Goal: Entertainment & Leisure: Browse casually

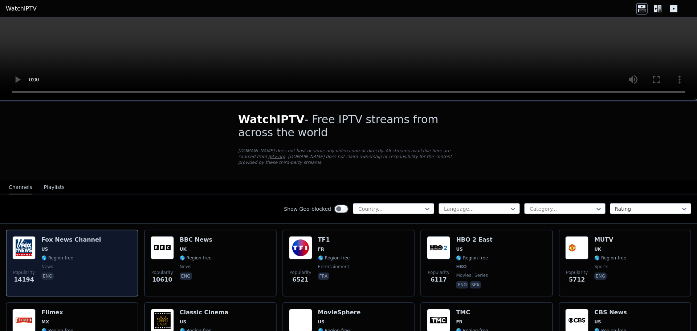
click at [74, 255] on span "🌎 Region-free" at bounding box center [71, 258] width 60 height 6
drag, startPoint x: 89, startPoint y: 252, endPoint x: 82, endPoint y: 261, distance: 10.9
click at [82, 264] on span "news" at bounding box center [71, 267] width 60 height 6
click at [93, 257] on div "Popularity 14194 [PERSON_NAME] US 🌎 Region-free news eng" at bounding box center [71, 263] width 119 height 54
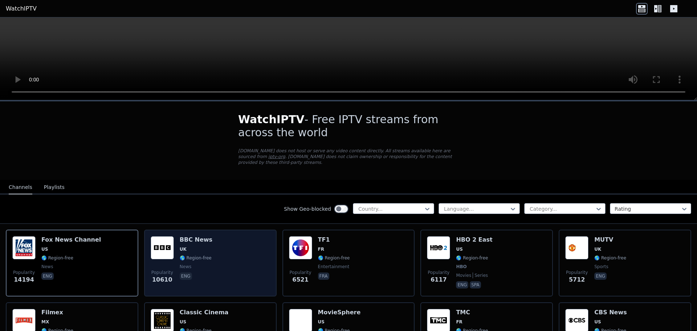
click at [217, 260] on div "Popularity 10610 BBC News UK 🌎 Region-free news eng" at bounding box center [210, 263] width 119 height 54
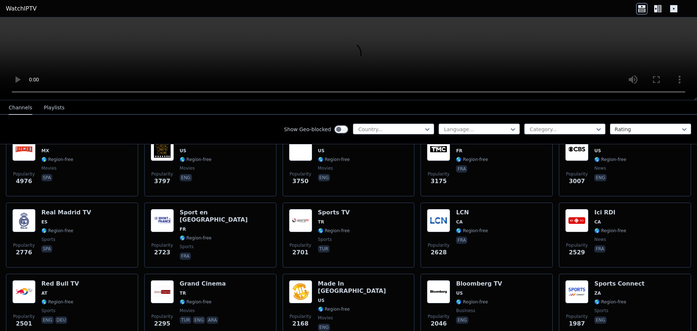
scroll to position [182, 0]
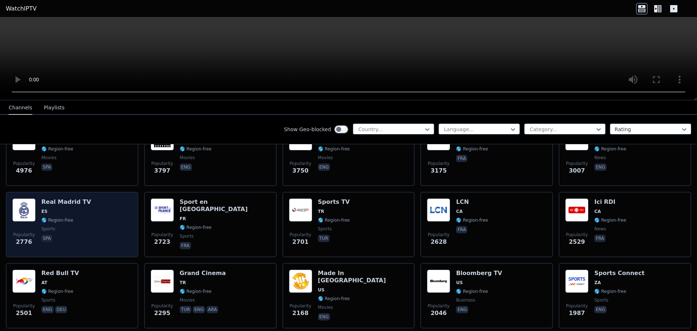
click at [82, 208] on span "ES" at bounding box center [66, 211] width 50 height 6
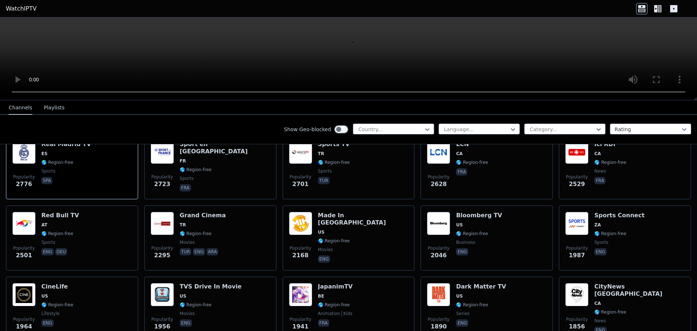
scroll to position [291, 0]
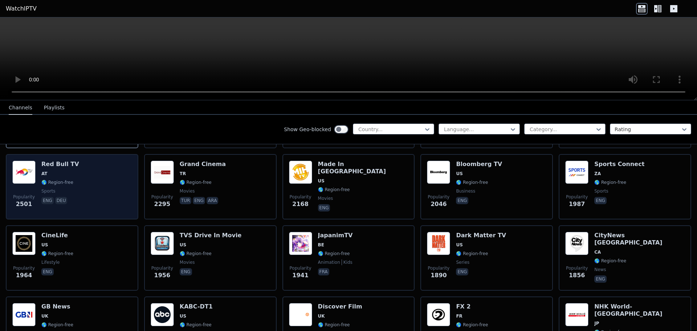
click at [94, 180] on div "Popularity 2501 Red Bull TV AT 🌎 Region-free sports eng deu" at bounding box center [71, 187] width 119 height 52
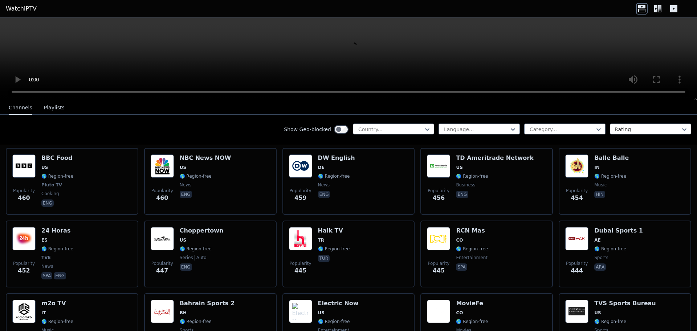
scroll to position [2542, 0]
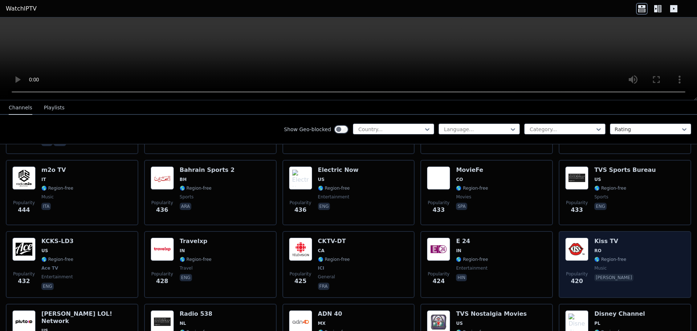
click at [646, 238] on div "Popularity 420 Kiss TV RO 🌎 Region-free music [PERSON_NAME]" at bounding box center [624, 265] width 119 height 54
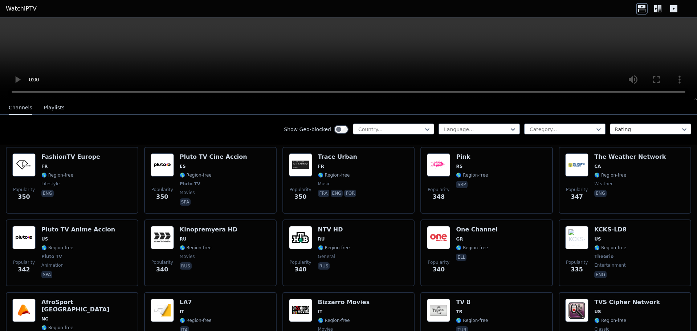
scroll to position [3305, 0]
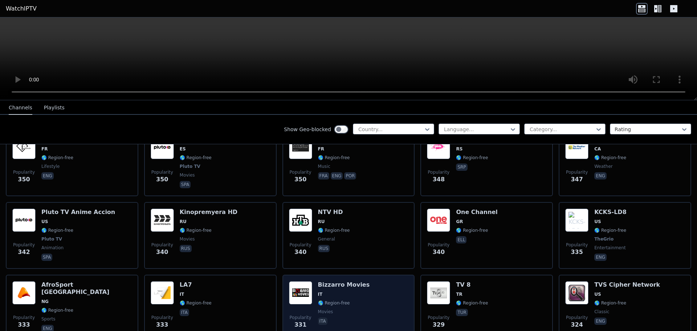
click at [354, 281] on div "[PERSON_NAME] Movies IT 🌎 Region-free movies ita" at bounding box center [344, 307] width 52 height 52
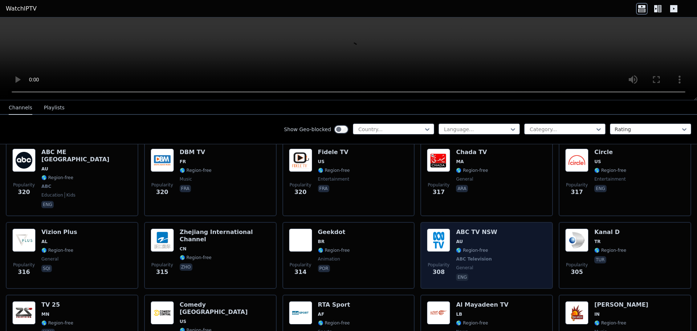
scroll to position [3533, 0]
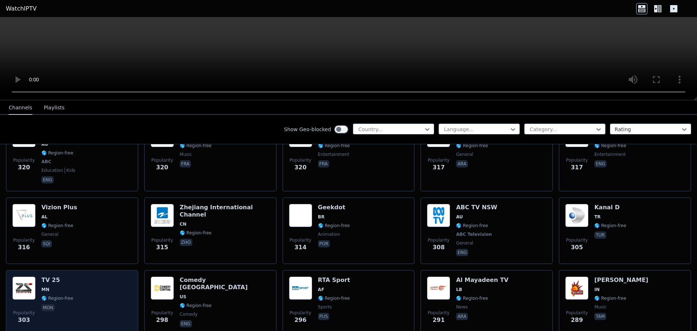
click at [85, 276] on div "Popularity 303 TV 25 MN 🌎 Region-free mon" at bounding box center [71, 302] width 119 height 52
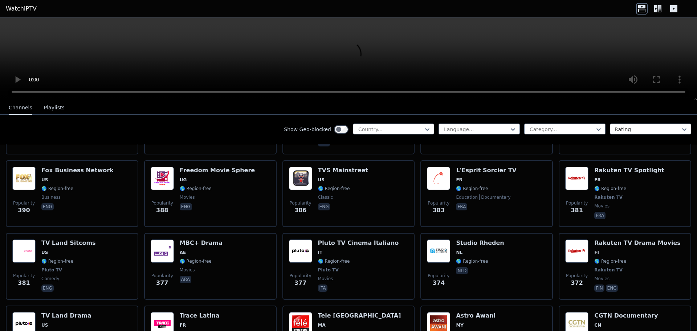
scroll to position [2843, 0]
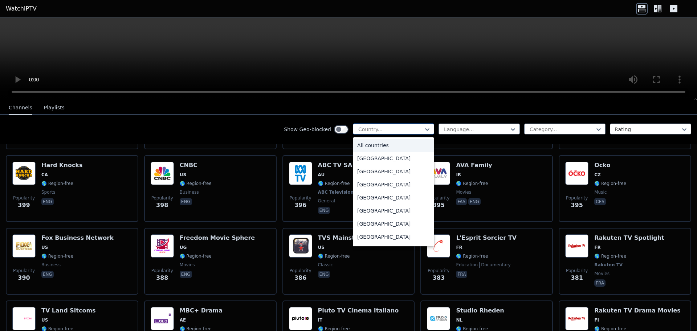
click at [365, 129] on div at bounding box center [391, 129] width 66 height 7
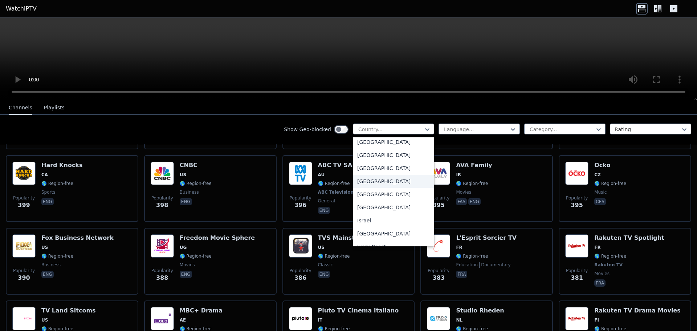
scroll to position [1126, 0]
click at [364, 216] on div "Israel" at bounding box center [393, 209] width 81 height 13
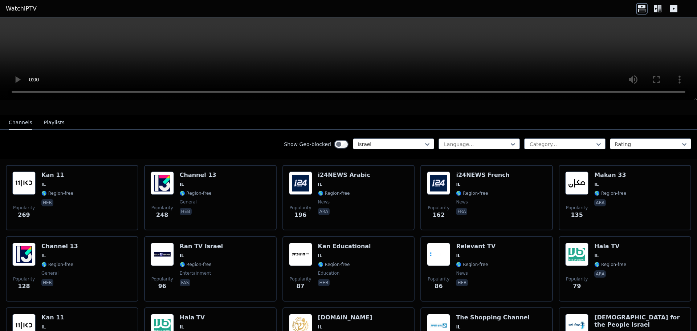
scroll to position [73, 0]
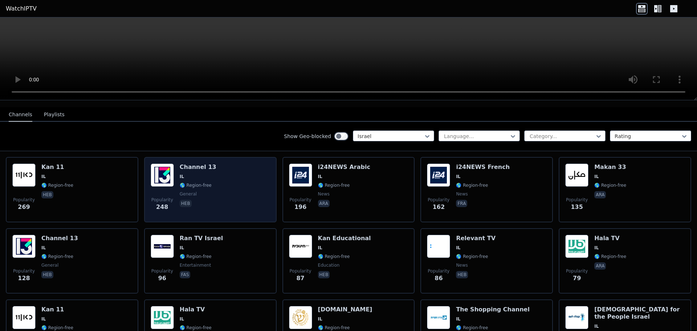
click at [198, 191] on span "general" at bounding box center [198, 194] width 37 height 6
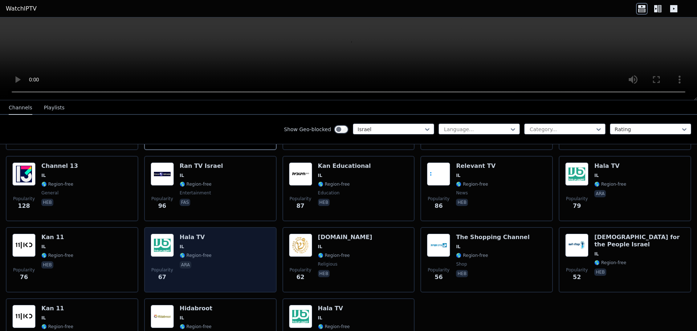
scroll to position [145, 0]
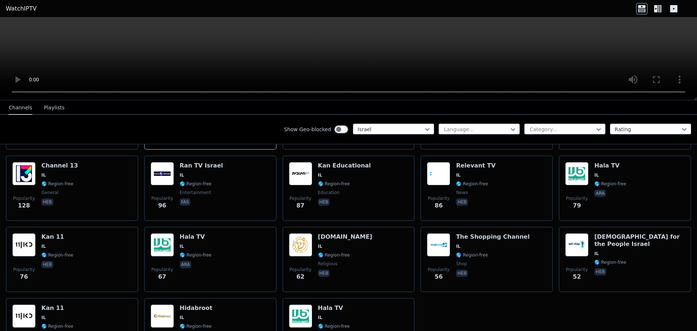
click at [439, 308] on div "Popularity 269 Kan 11 IL 🌎 Region-free heb Popularity 248 Channel 13 [GEOGRAPHI…" at bounding box center [348, 223] width 697 height 291
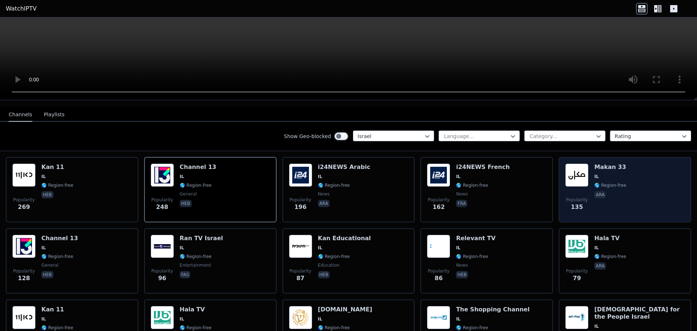
scroll to position [109, 0]
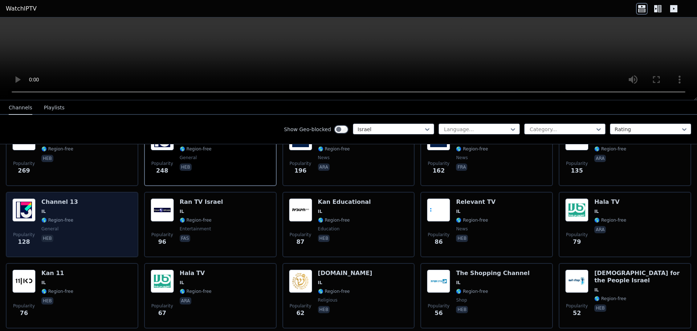
click at [115, 222] on div "Popularity 128 Channel 13 IL 🌎 Region-free general heb" at bounding box center [71, 224] width 119 height 52
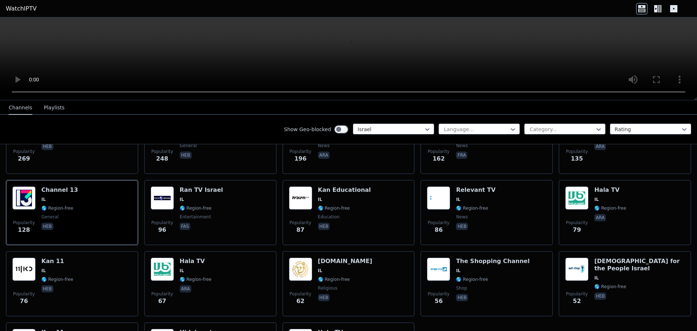
scroll to position [166, 0]
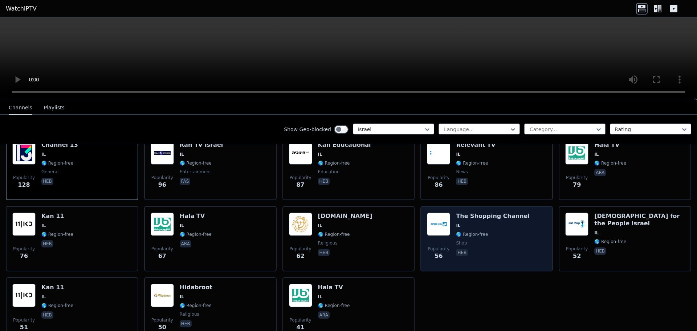
click at [497, 249] on span "heb" at bounding box center [492, 253] width 73 height 9
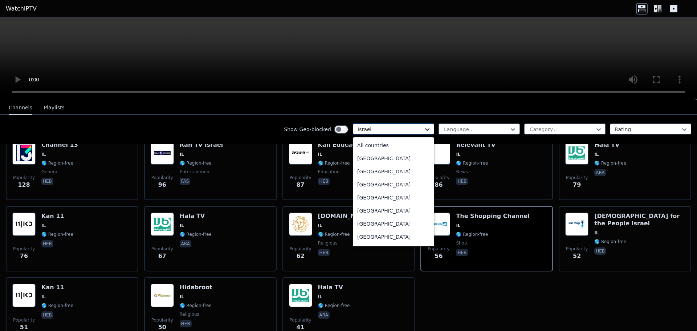
click at [424, 131] on icon at bounding box center [427, 129] width 7 height 7
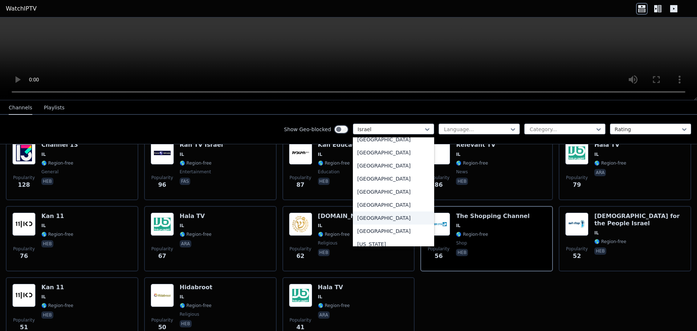
click at [374, 217] on div "[GEOGRAPHIC_DATA]" at bounding box center [393, 217] width 81 height 13
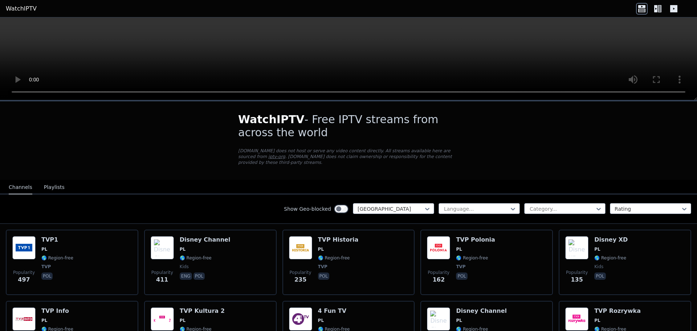
scroll to position [36, 0]
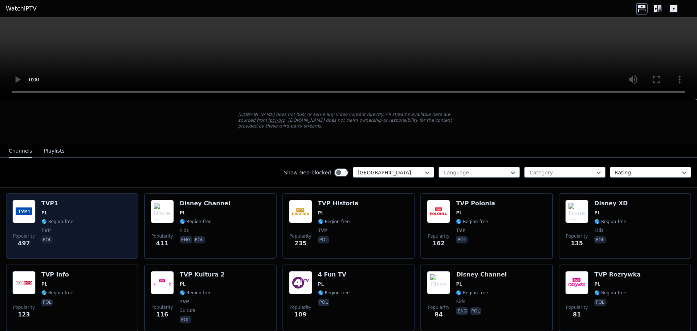
click at [78, 216] on div "Popularity 497 TVP1 PL 🌎 Region-free TVP pol" at bounding box center [71, 226] width 119 height 52
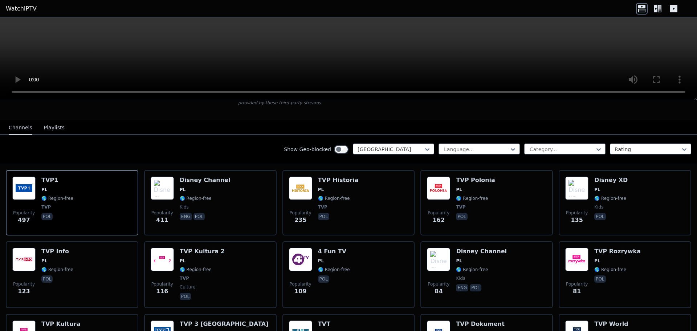
scroll to position [73, 0]
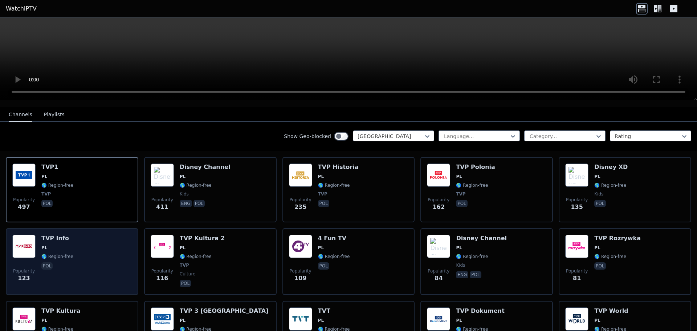
click at [89, 252] on div "Popularity 123 TVP Info PL 🌎 Region-free pol" at bounding box center [71, 262] width 119 height 54
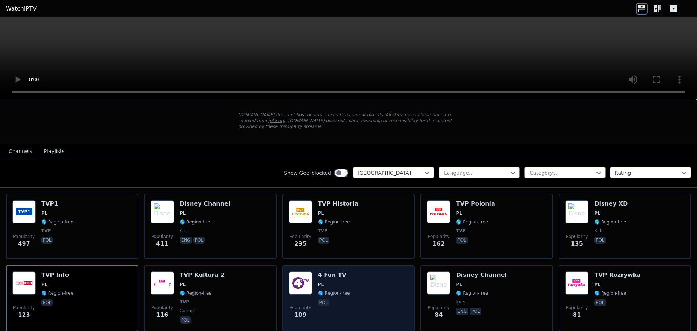
scroll to position [36, 0]
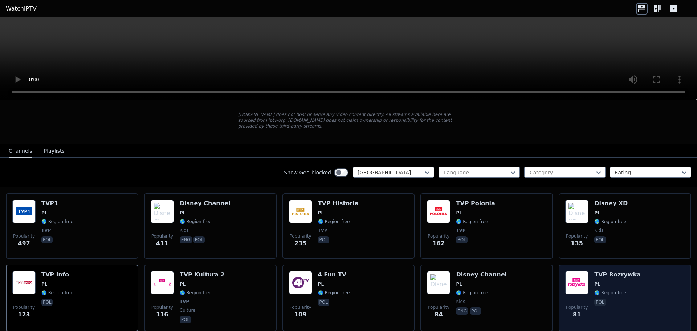
click at [637, 286] on div "Popularity 81 TVP Rozrywka PL 🌎 Region-free pol" at bounding box center [624, 298] width 119 height 54
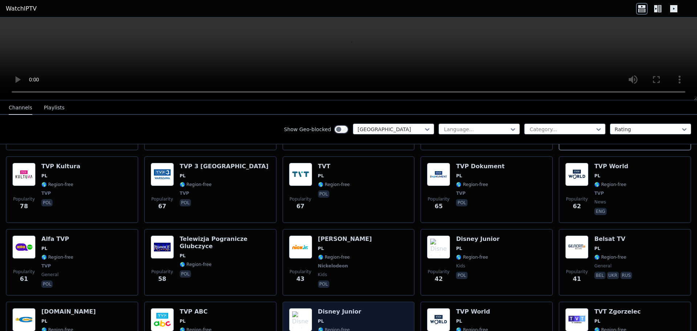
scroll to position [218, 0]
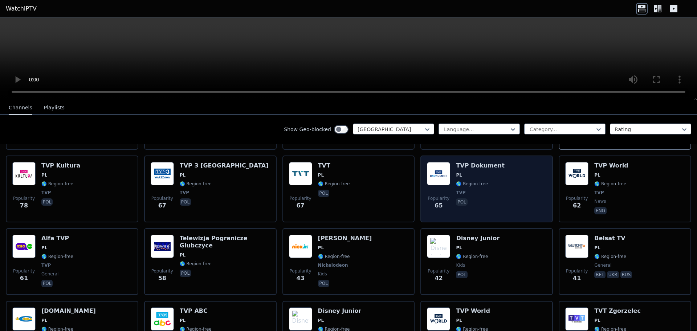
click at [509, 176] on div "Popularity 65 TVP Dokument PL 🌎 Region-free TVP pol" at bounding box center [486, 189] width 119 height 54
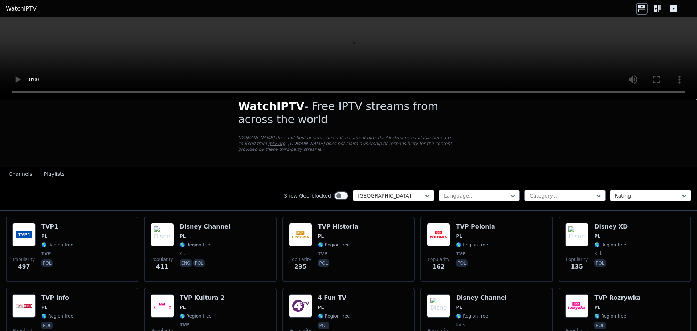
scroll to position [0, 0]
